Goal: Information Seeking & Learning: Check status

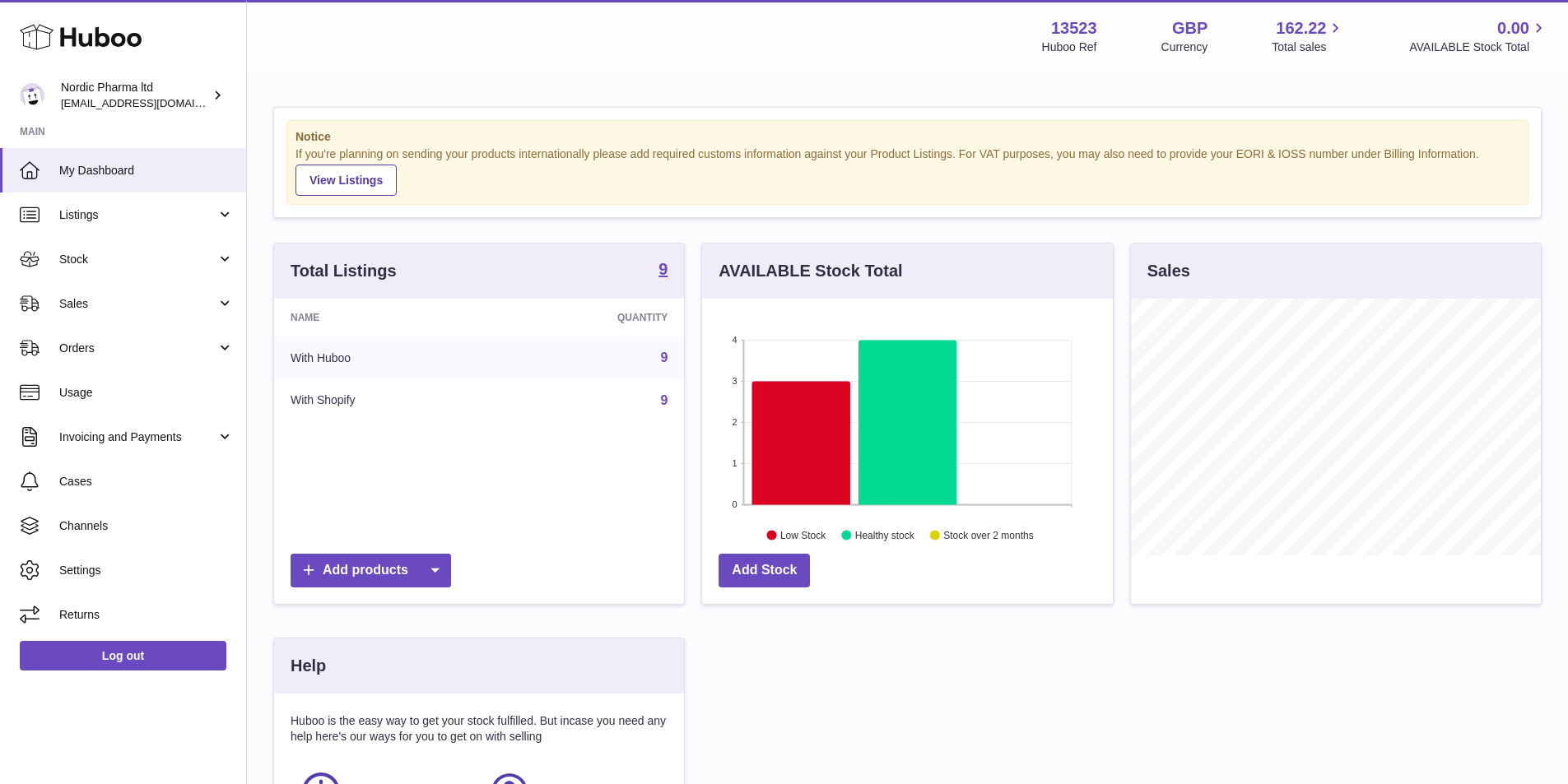
scroll to position [257, 414]
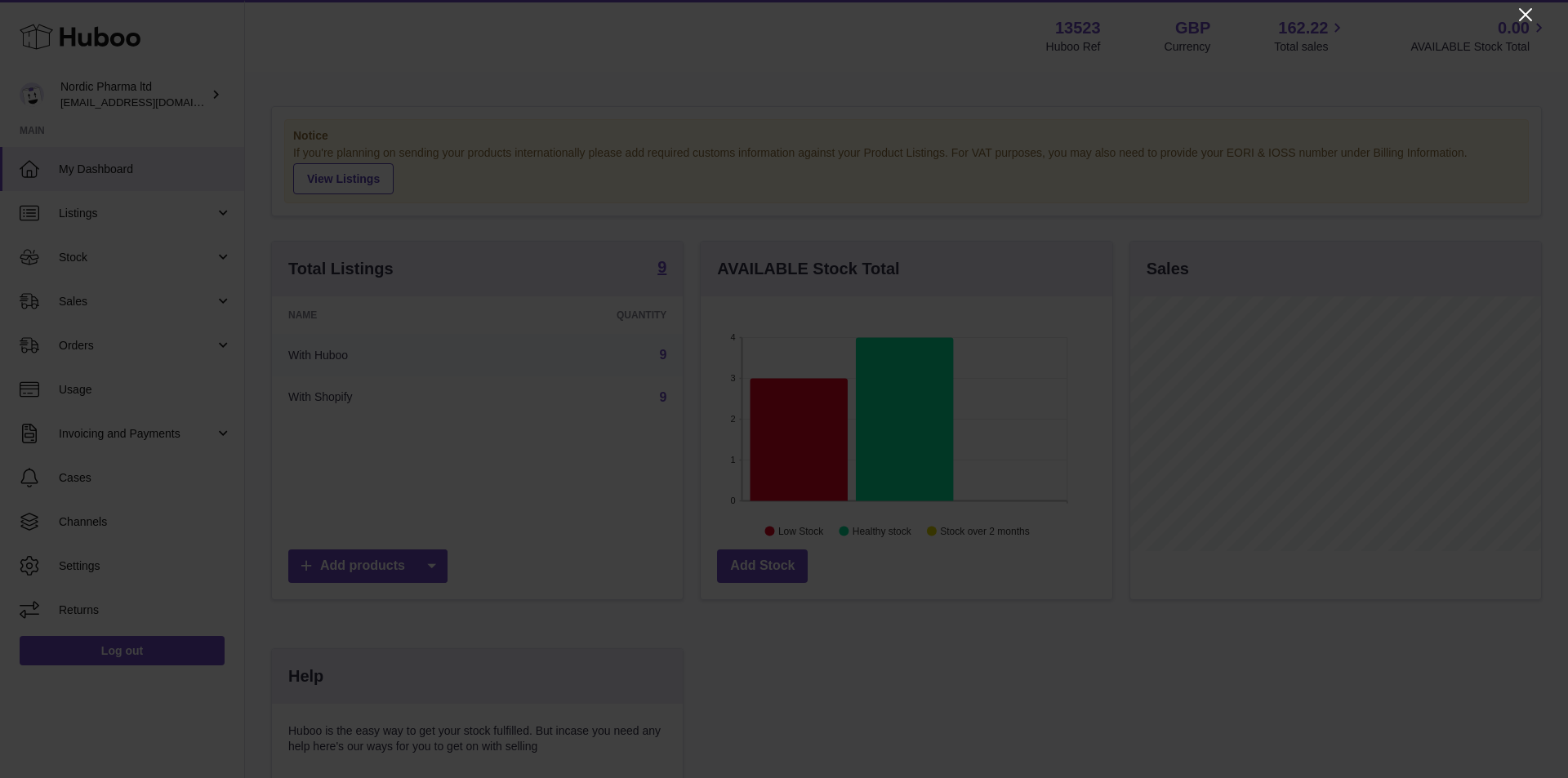
click at [1524, 20] on icon "Close" at bounding box center [1525, 14] width 19 height 19
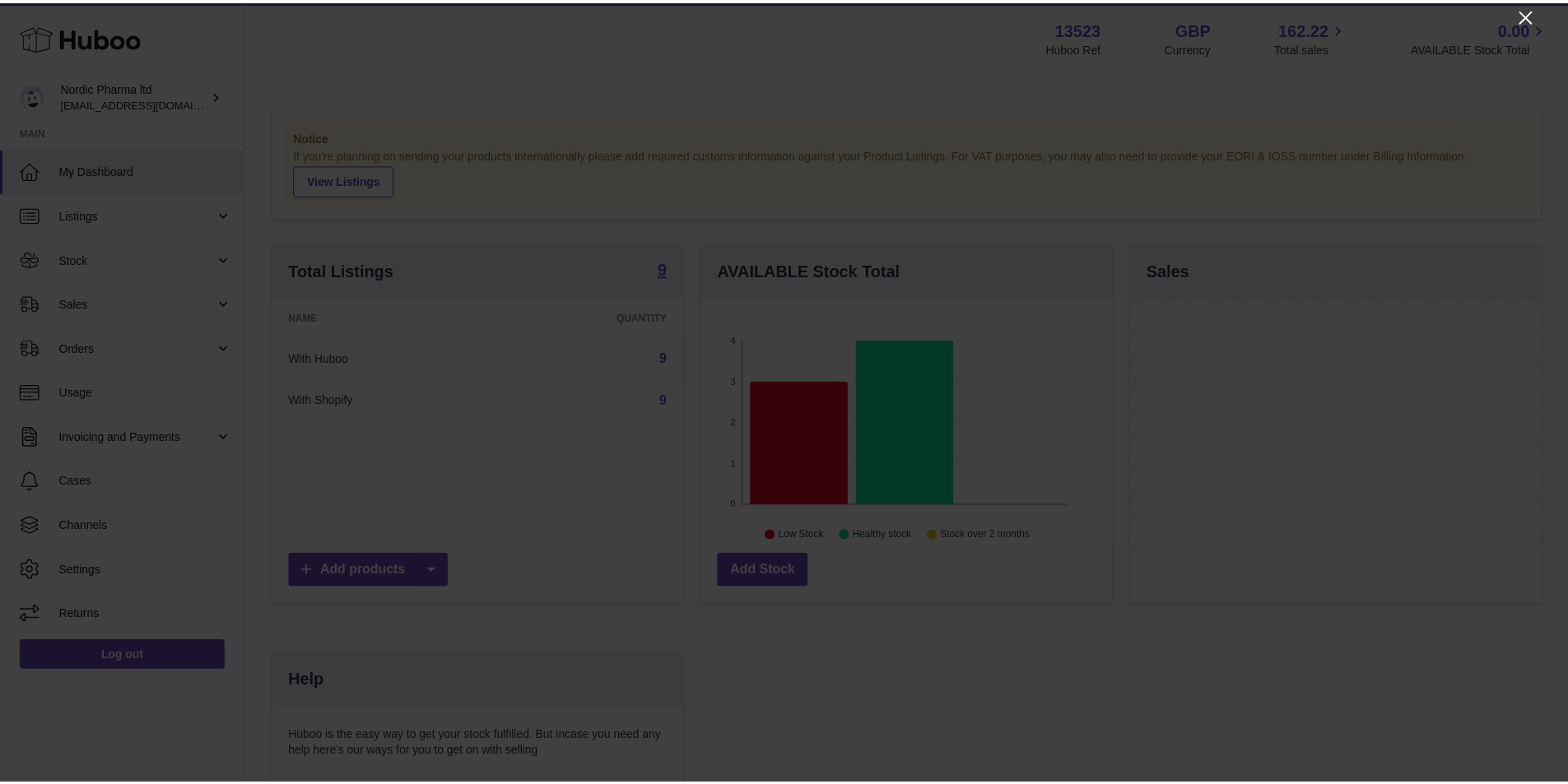
scroll to position [822649, 822496]
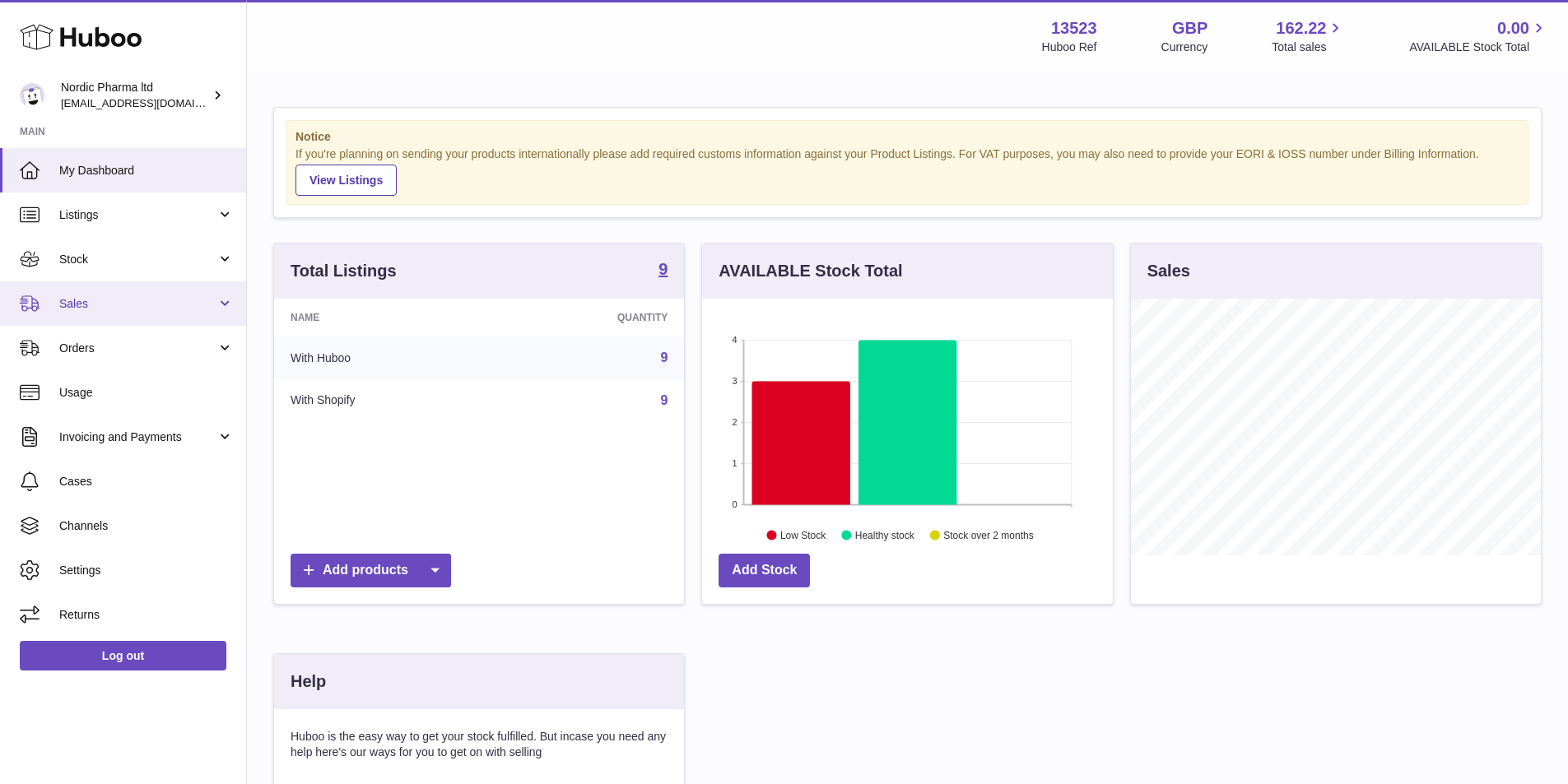
click at [128, 314] on link "Sales" at bounding box center [123, 304] width 246 height 45
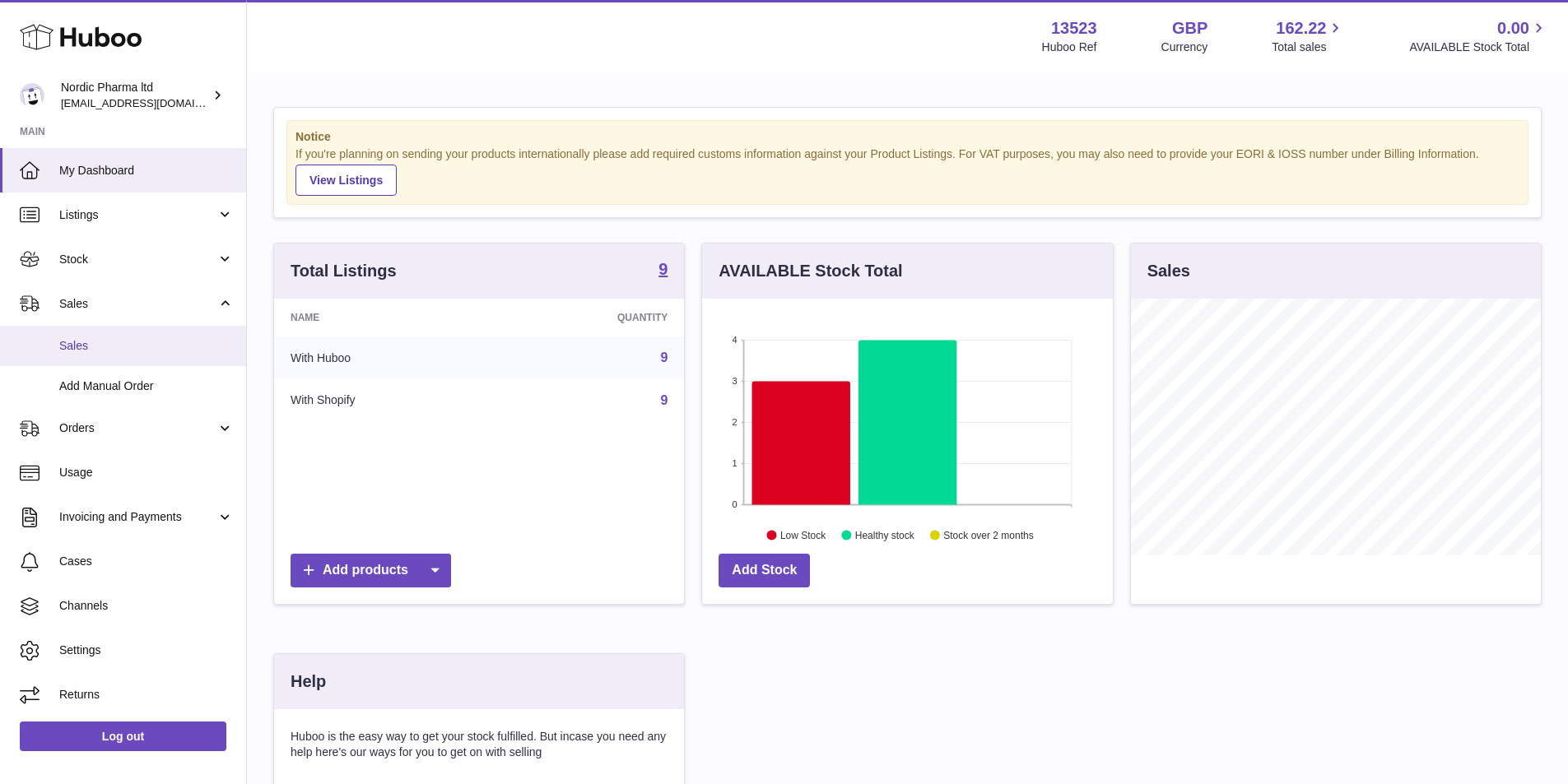
click at [101, 344] on span "Sales" at bounding box center [146, 346] width 174 height 15
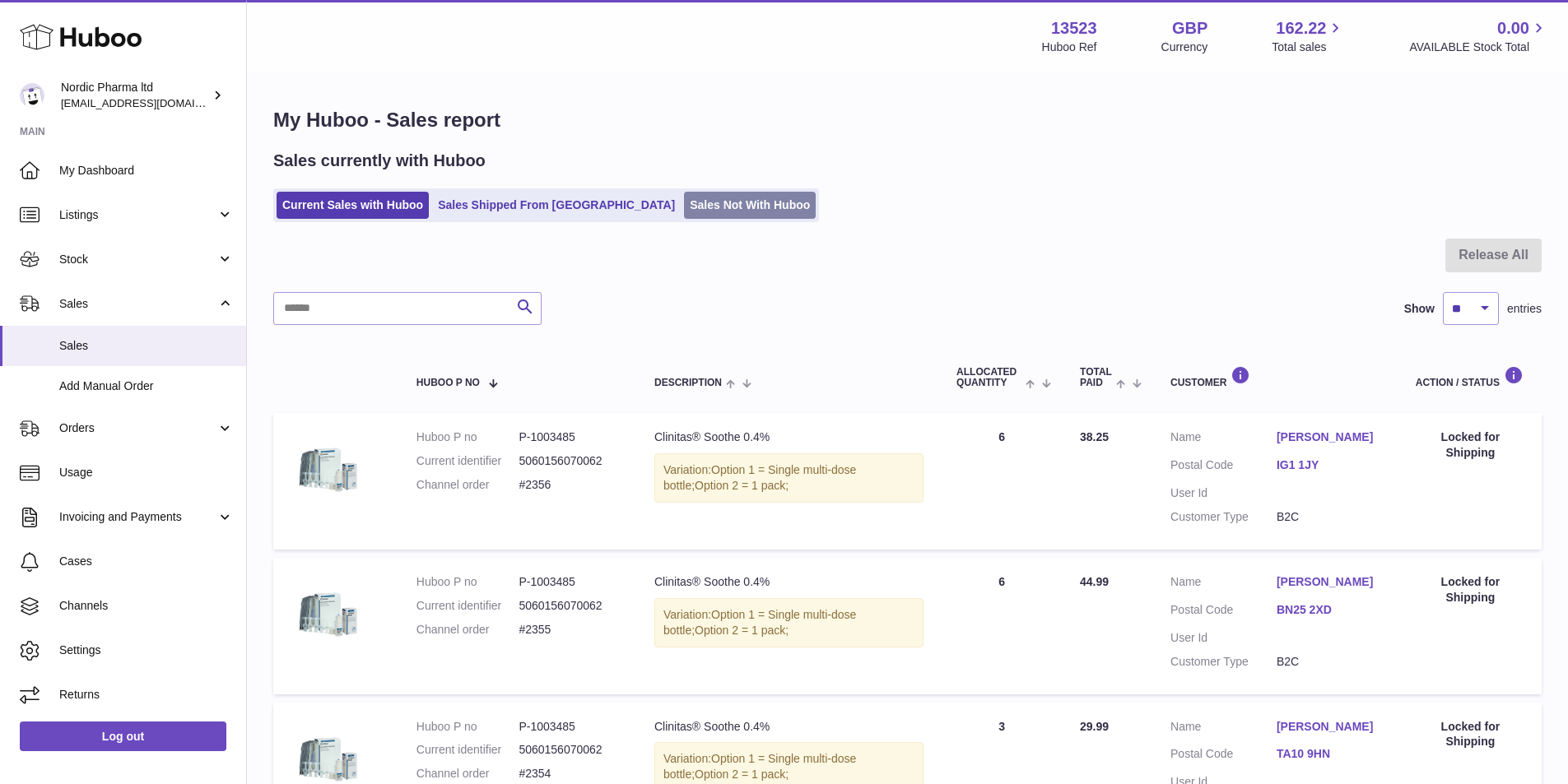
click at [684, 205] on link "Sales Not With Huboo" at bounding box center [750, 206] width 132 height 27
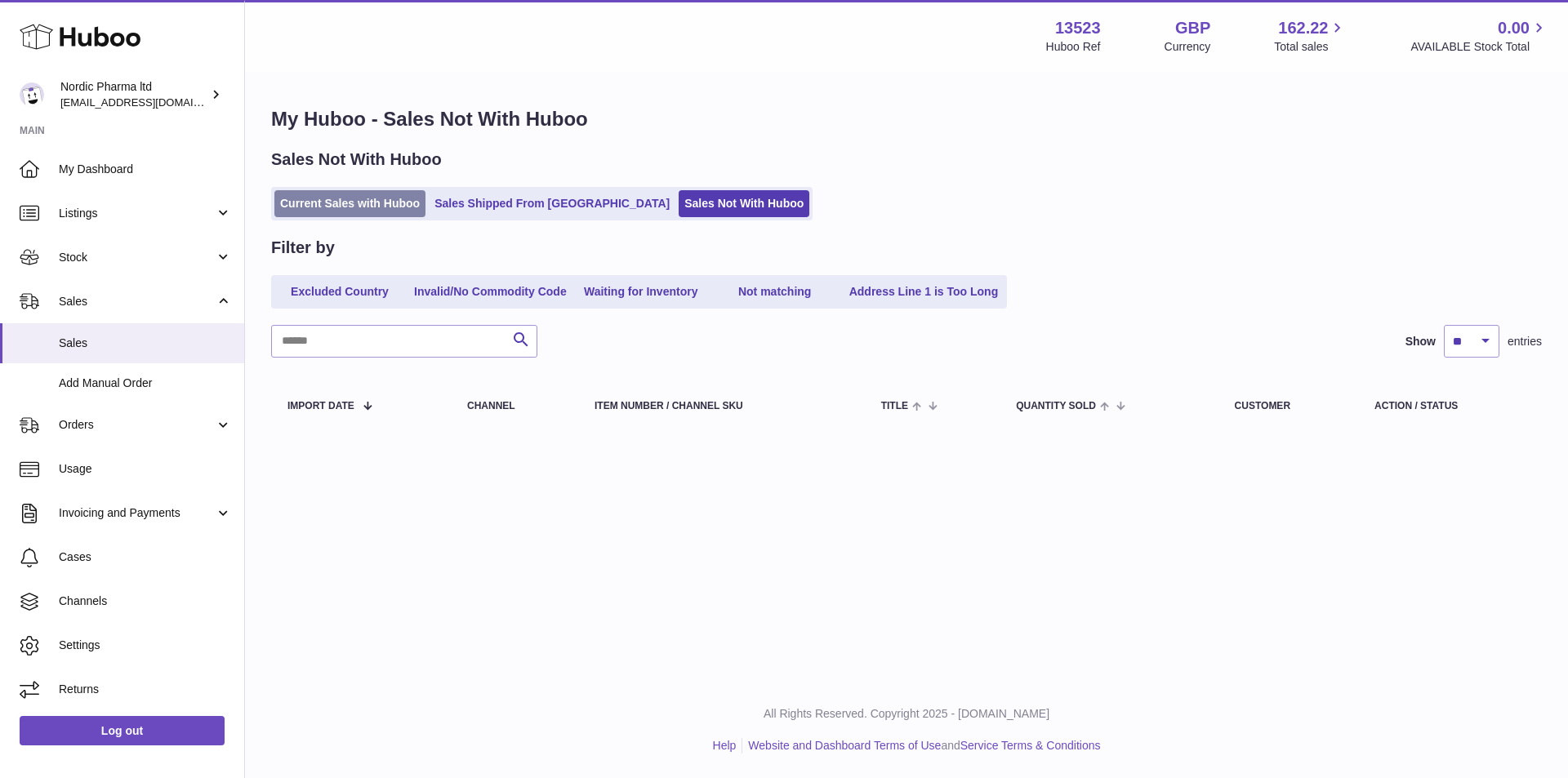
click at [338, 206] on link "Current Sales with Huboo" at bounding box center [350, 204] width 151 height 27
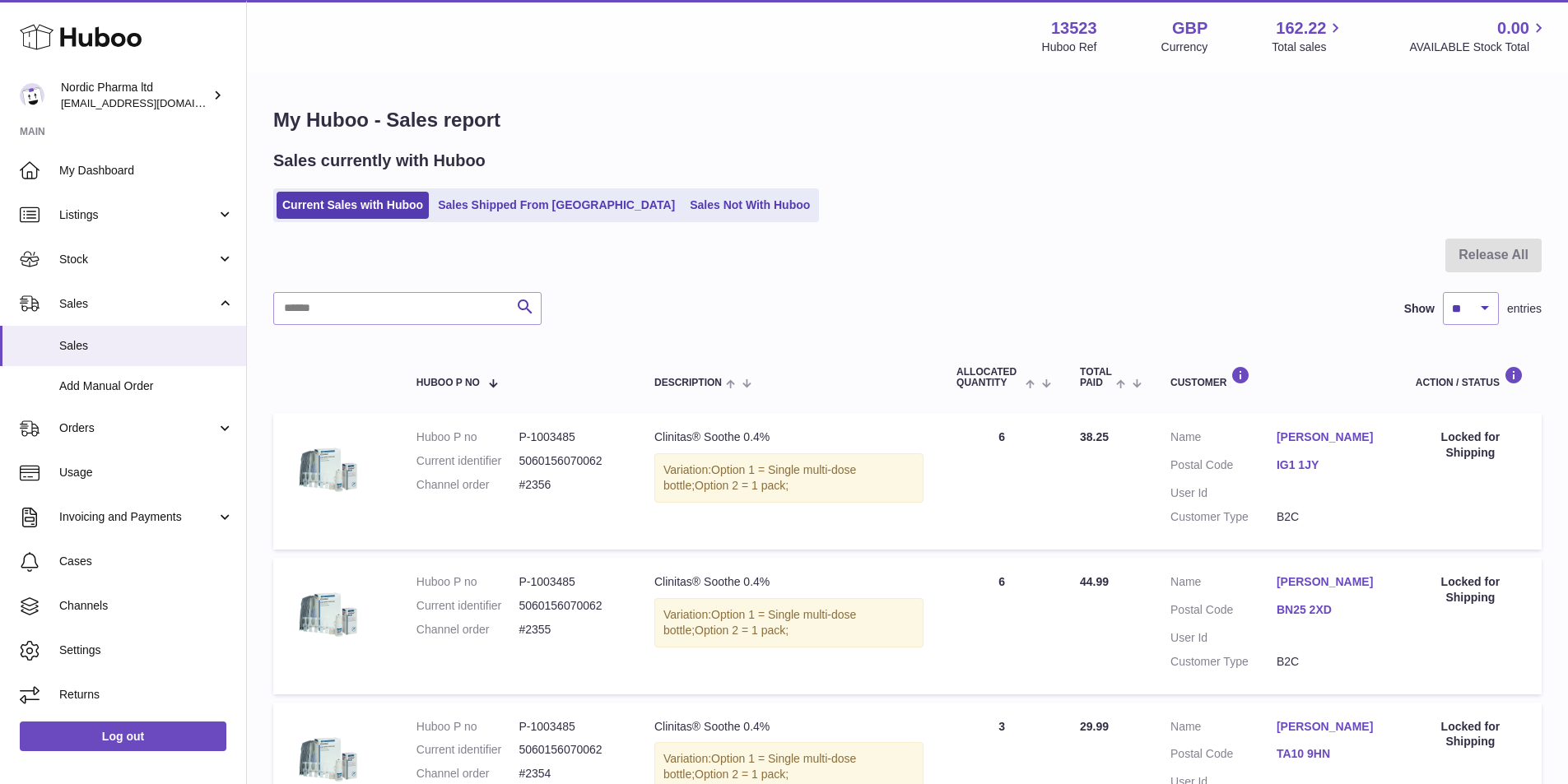
click at [766, 247] on div at bounding box center [907, 265] width 1268 height 53
